Goal: Use online tool/utility: Utilize a website feature to perform a specific function

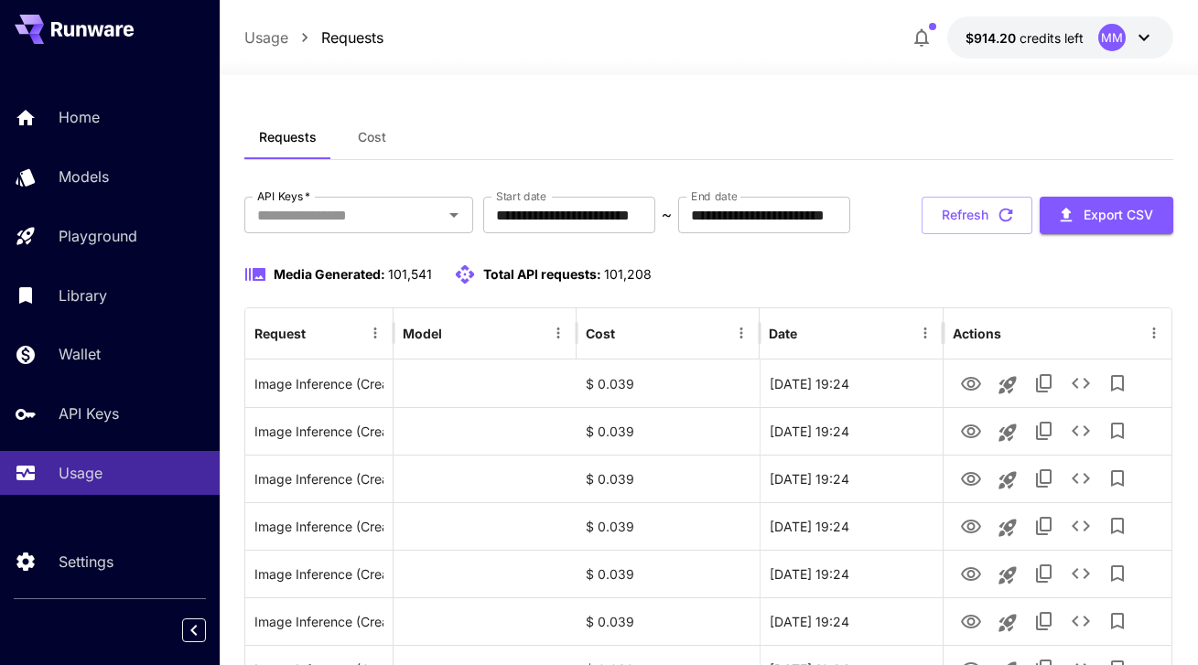
click at [380, 138] on span "Cost" at bounding box center [372, 137] width 28 height 16
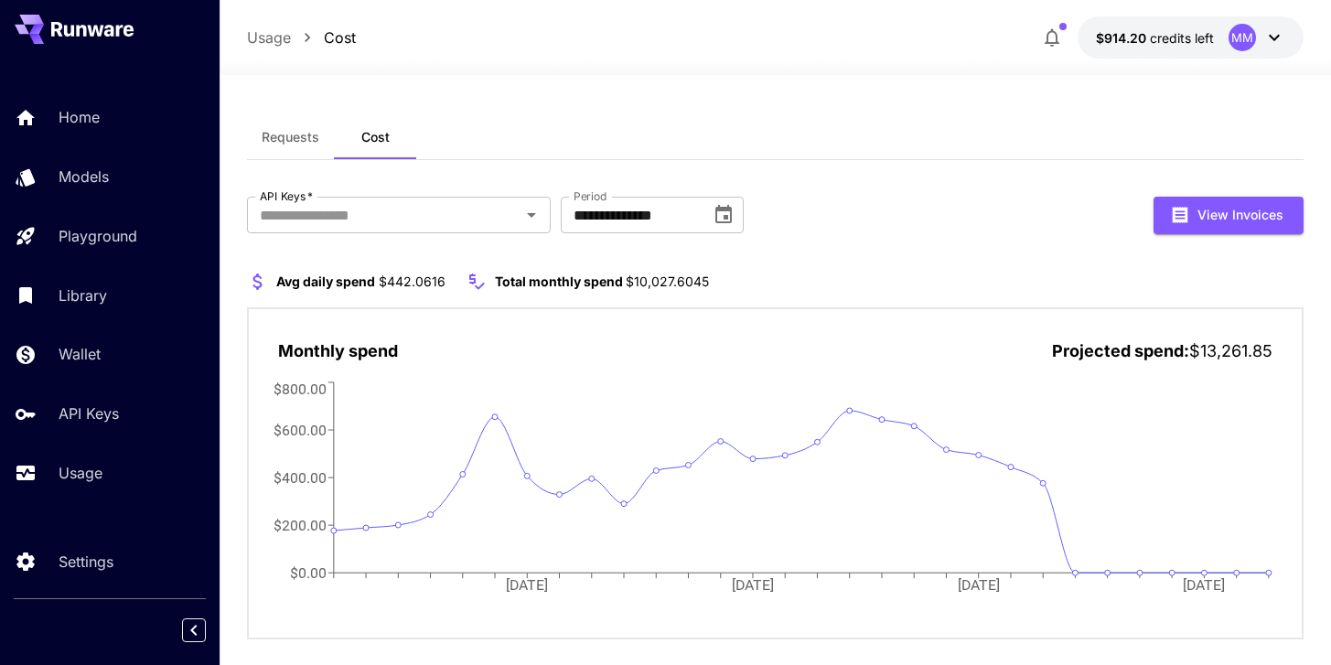
click at [1058, 42] on icon "button" at bounding box center [1052, 38] width 15 height 18
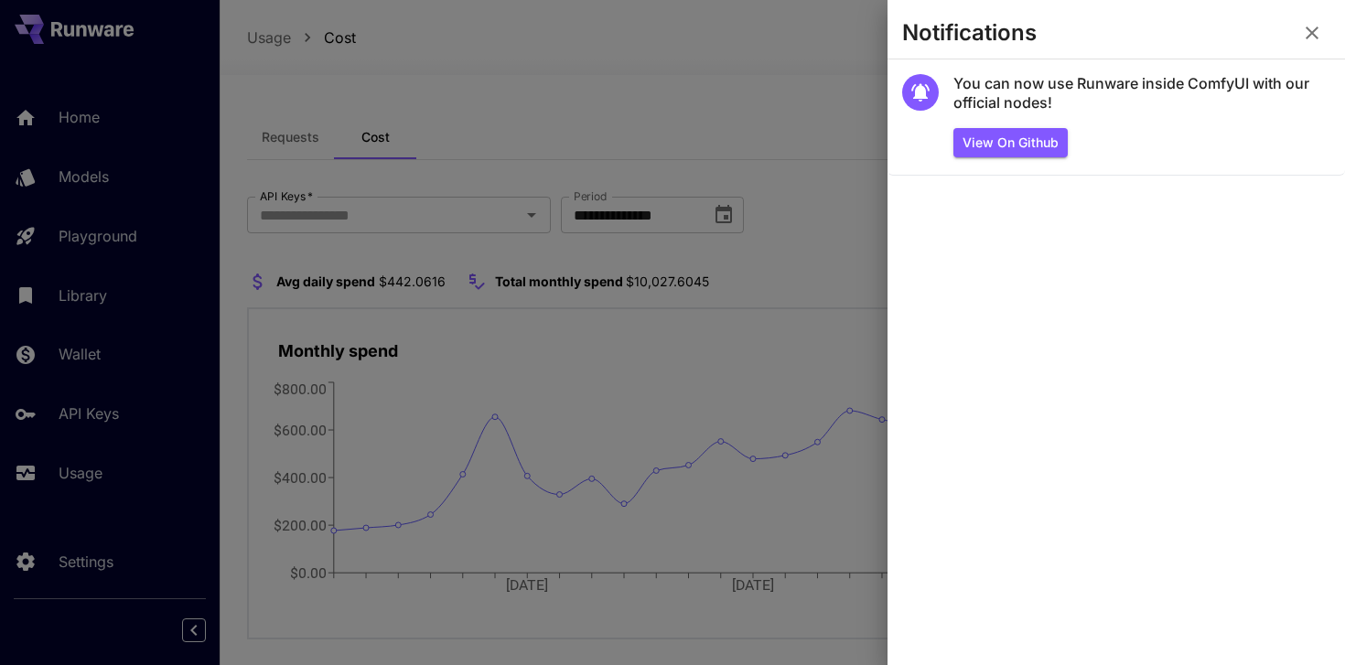
click at [1211, 42] on icon "button" at bounding box center [1312, 33] width 22 height 22
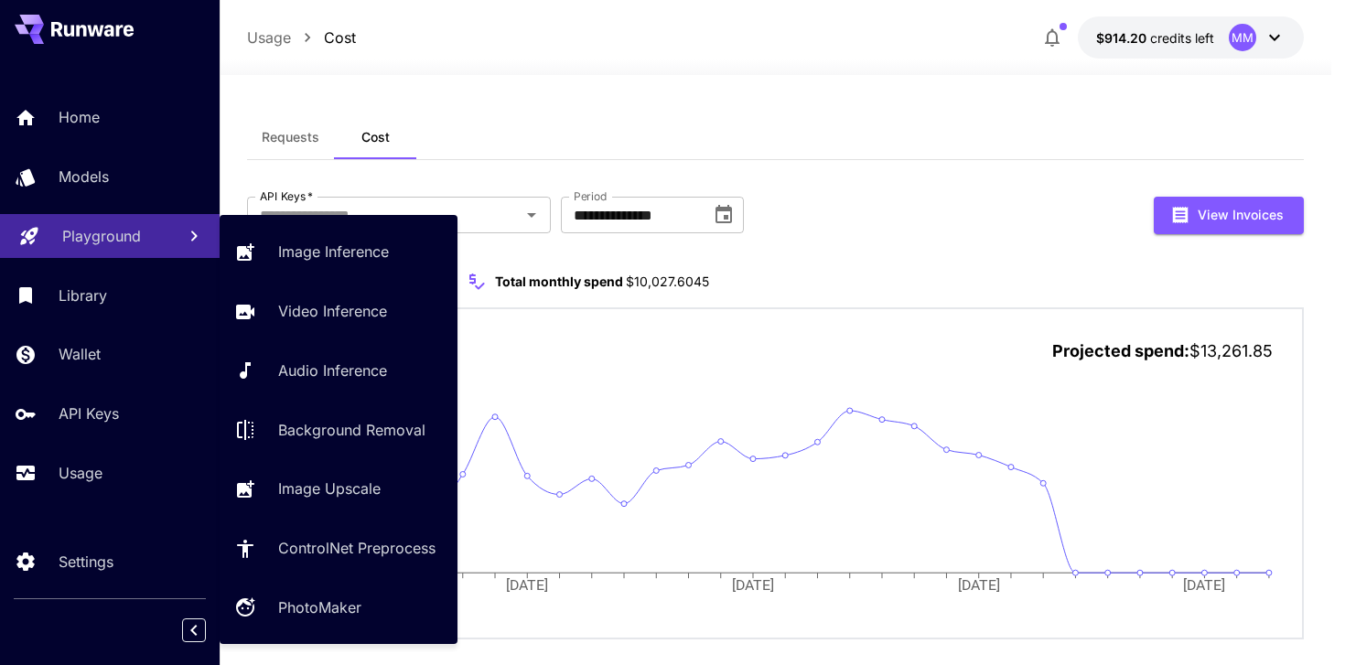
click at [121, 251] on link "Playground" at bounding box center [110, 236] width 220 height 45
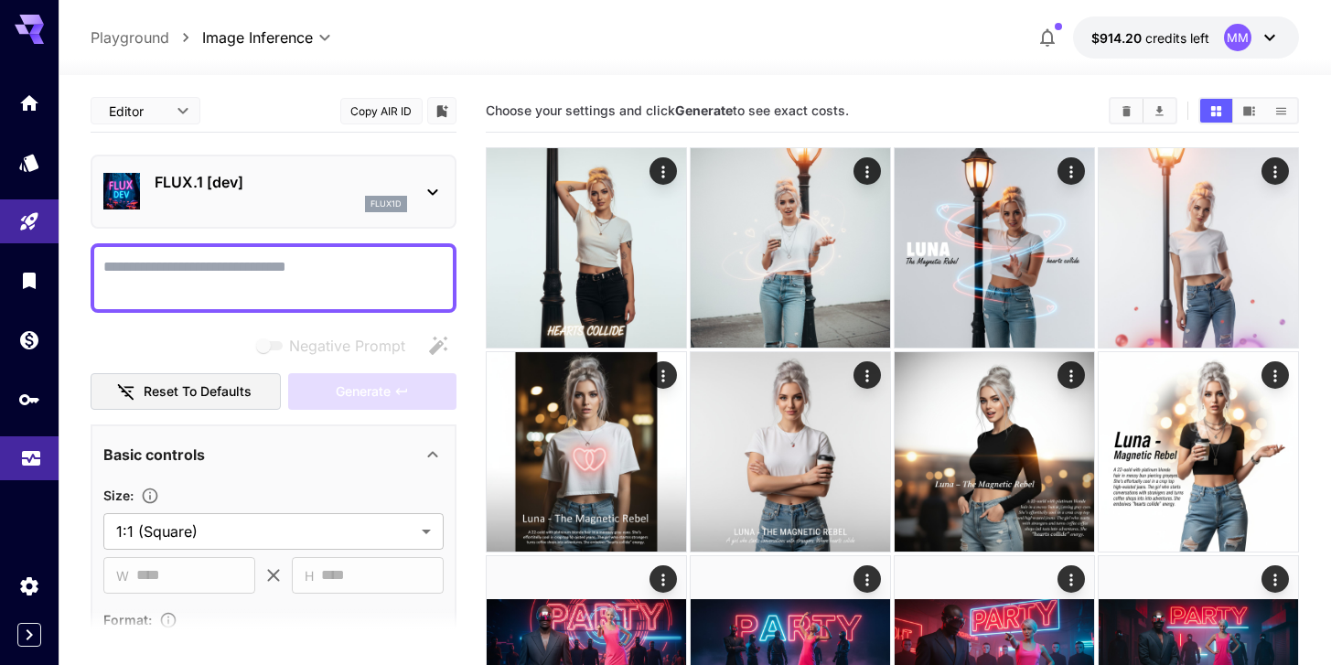
click at [21, 473] on link at bounding box center [29, 458] width 59 height 45
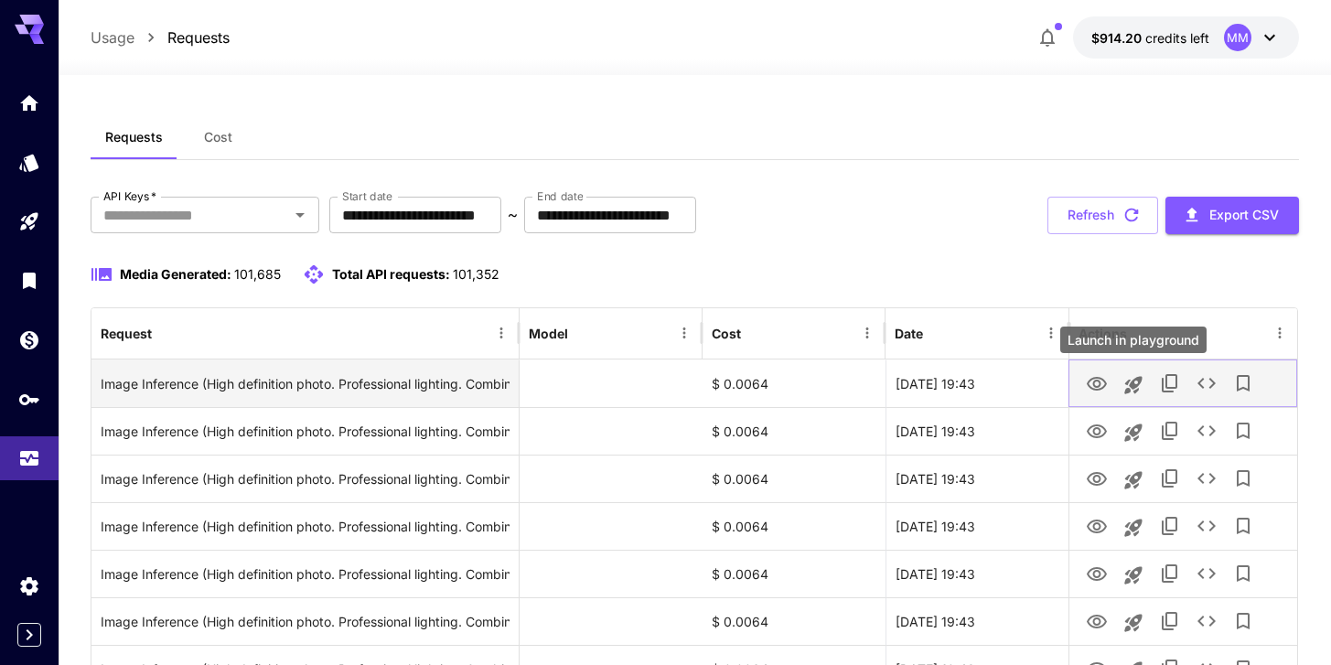
click at [1134, 390] on icon "Launch in playground" at bounding box center [1133, 384] width 17 height 17
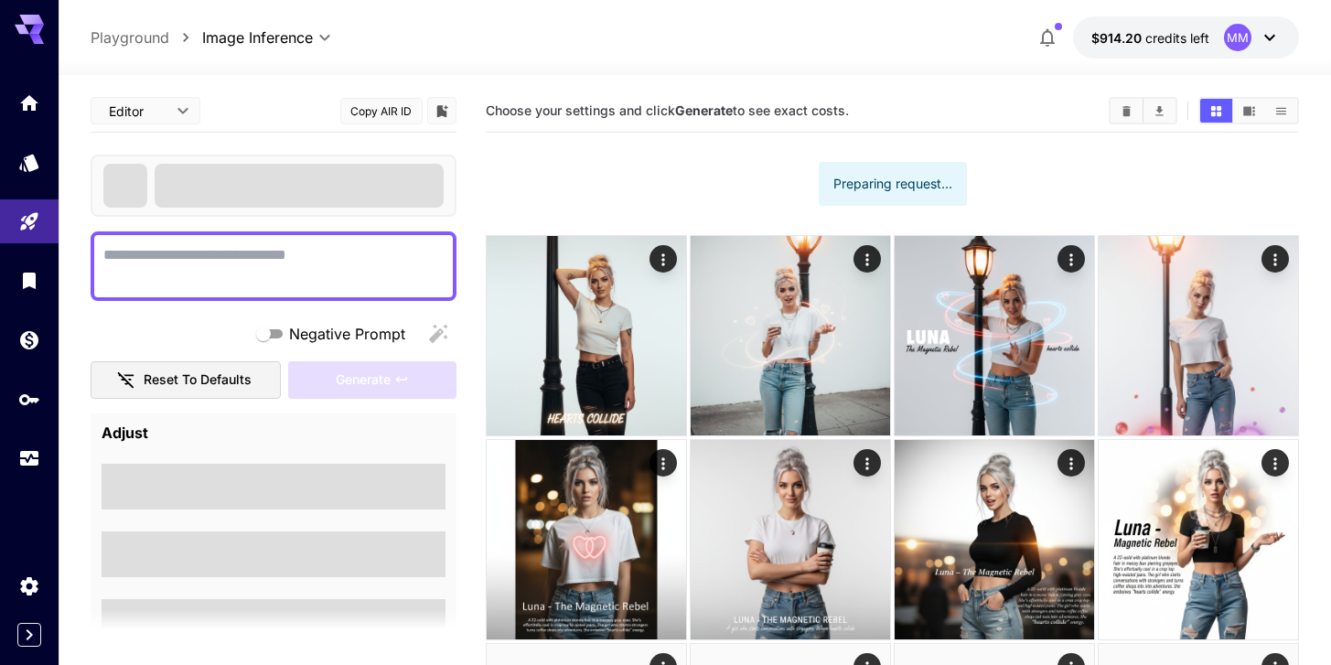
type textarea "**********"
